Goal: Navigation & Orientation: Go to known website

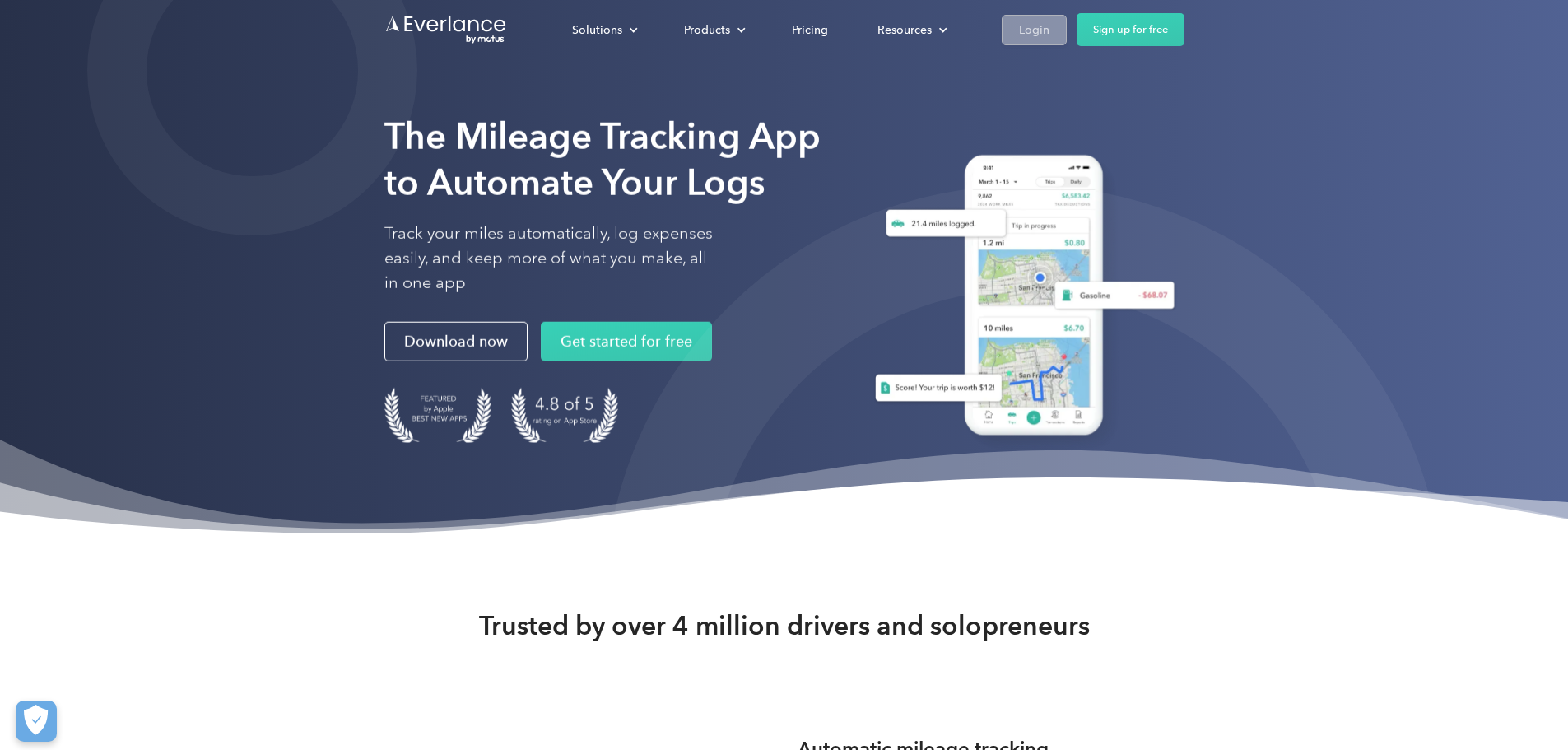
click at [1049, 31] on div "Login" at bounding box center [1034, 30] width 30 height 21
